Goal: Check status: Check status

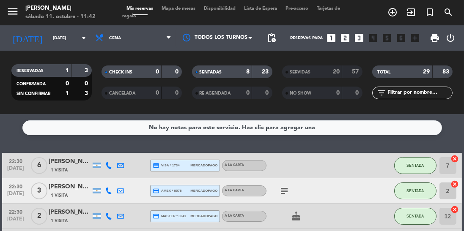
click at [66, 42] on input "[DATE]" at bounding box center [80, 38] width 62 height 13
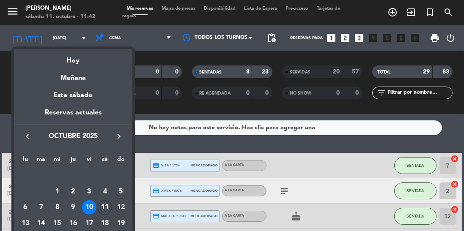
click at [72, 58] on div "Hoy" at bounding box center [73, 57] width 118 height 17
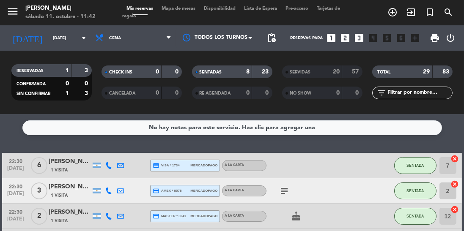
type input "[DATE]"
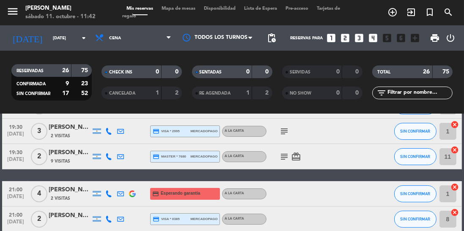
scroll to position [138, 0]
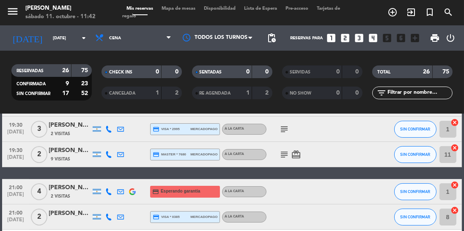
click at [286, 151] on icon "subject" at bounding box center [284, 155] width 10 height 10
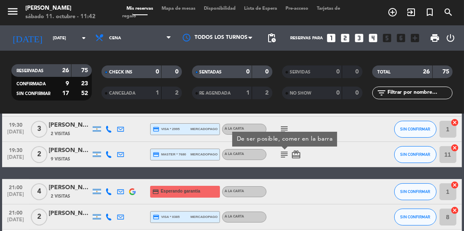
scroll to position [110, 0]
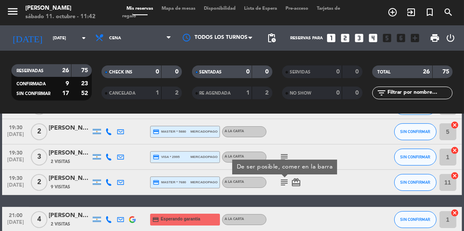
click at [283, 153] on icon "subject" at bounding box center [284, 157] width 10 height 10
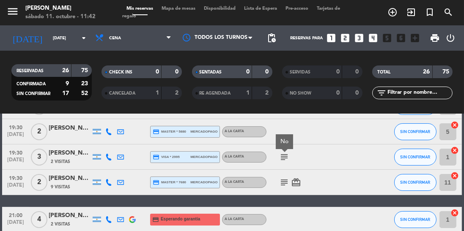
click at [284, 186] on icon "subject" at bounding box center [284, 183] width 10 height 10
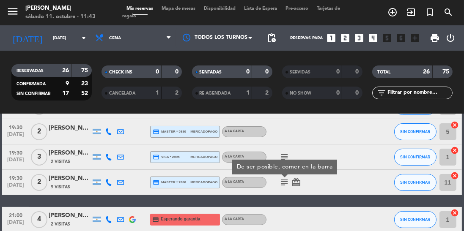
click at [282, 153] on icon "subject" at bounding box center [284, 157] width 10 height 10
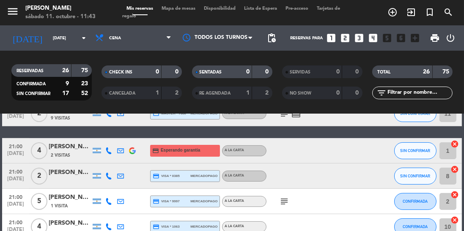
scroll to position [170, 0]
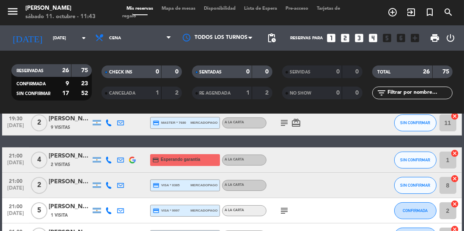
click at [281, 200] on div "subject" at bounding box center [302, 210] width 71 height 25
click at [284, 207] on icon "subject" at bounding box center [284, 211] width 10 height 10
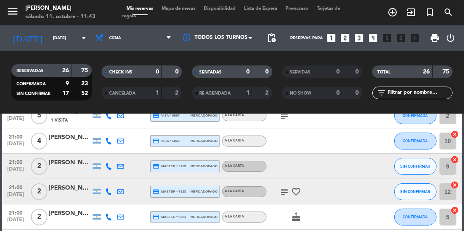
scroll to position [278, 0]
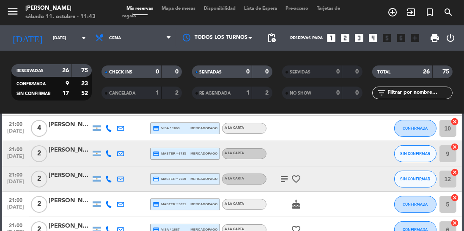
click at [282, 183] on icon "subject" at bounding box center [284, 179] width 10 height 10
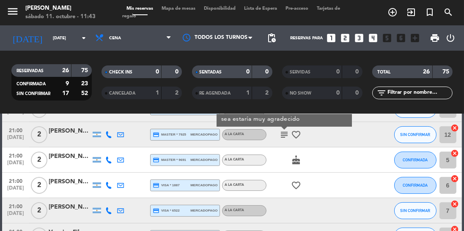
scroll to position [351, 0]
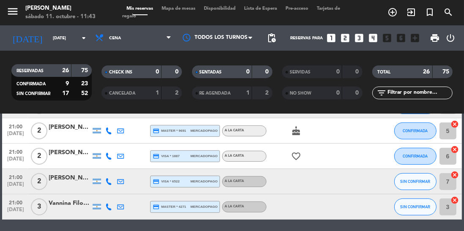
click at [294, 135] on icon "cake" at bounding box center [296, 131] width 10 height 10
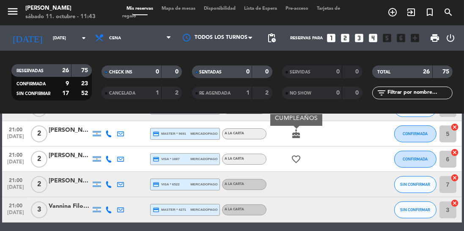
click at [298, 163] on icon "favorite_border" at bounding box center [296, 159] width 10 height 10
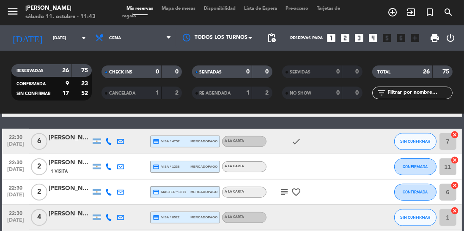
scroll to position [481, 0]
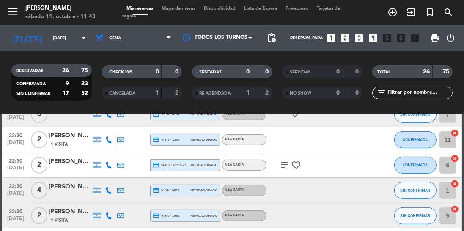
click at [289, 161] on icon "subject" at bounding box center [284, 165] width 10 height 10
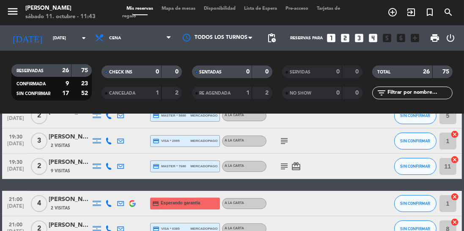
scroll to position [133, 0]
